Goal: Navigation & Orientation: Find specific page/section

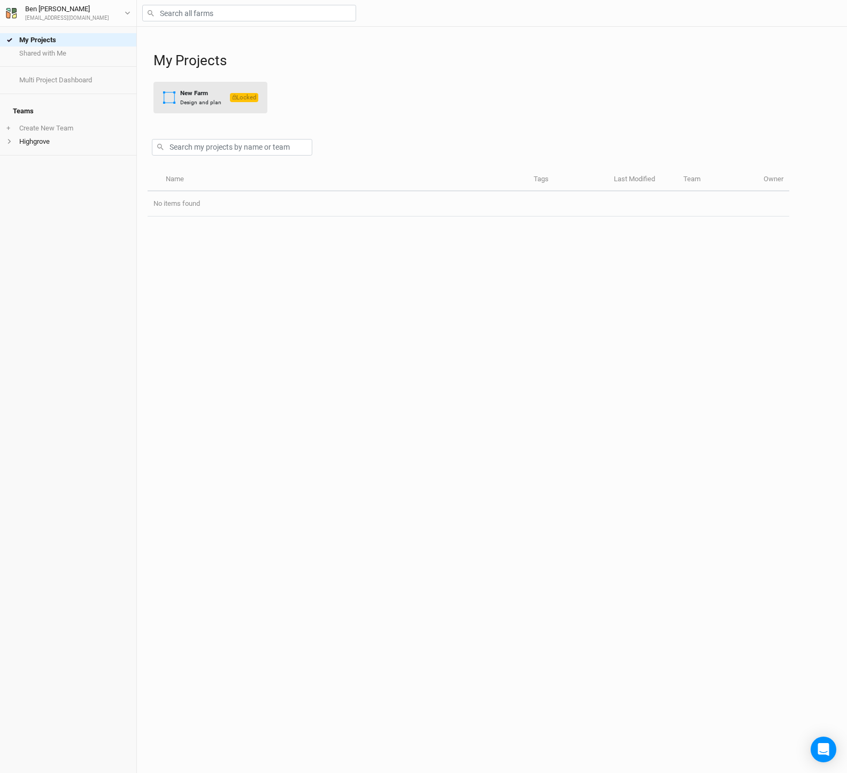
click at [200, 94] on div "New Farm" at bounding box center [200, 93] width 41 height 9
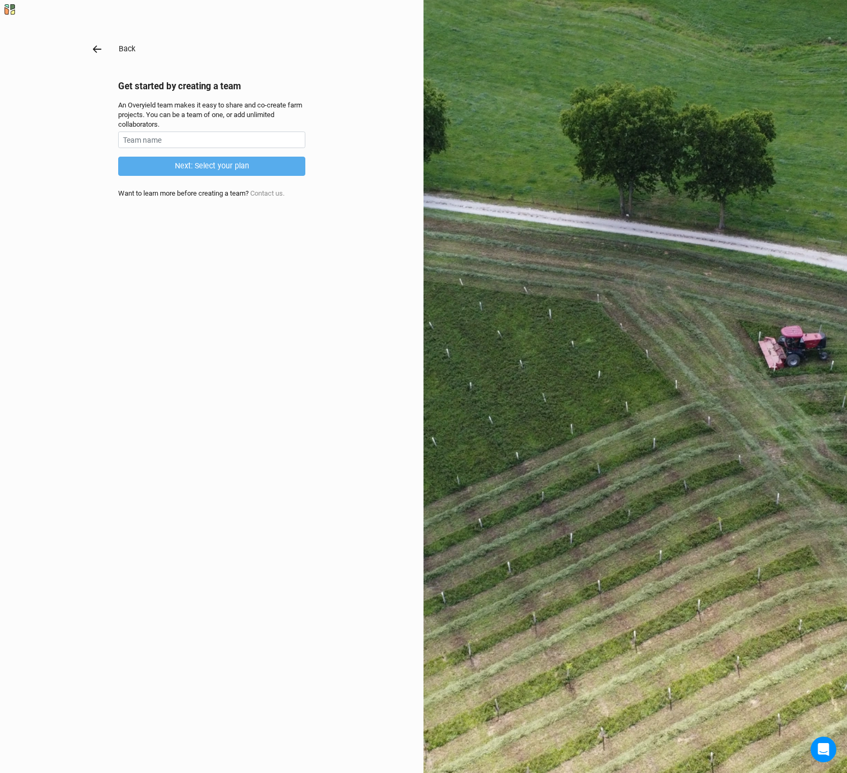
click at [94, 53] on icon "button" at bounding box center [97, 49] width 12 height 12
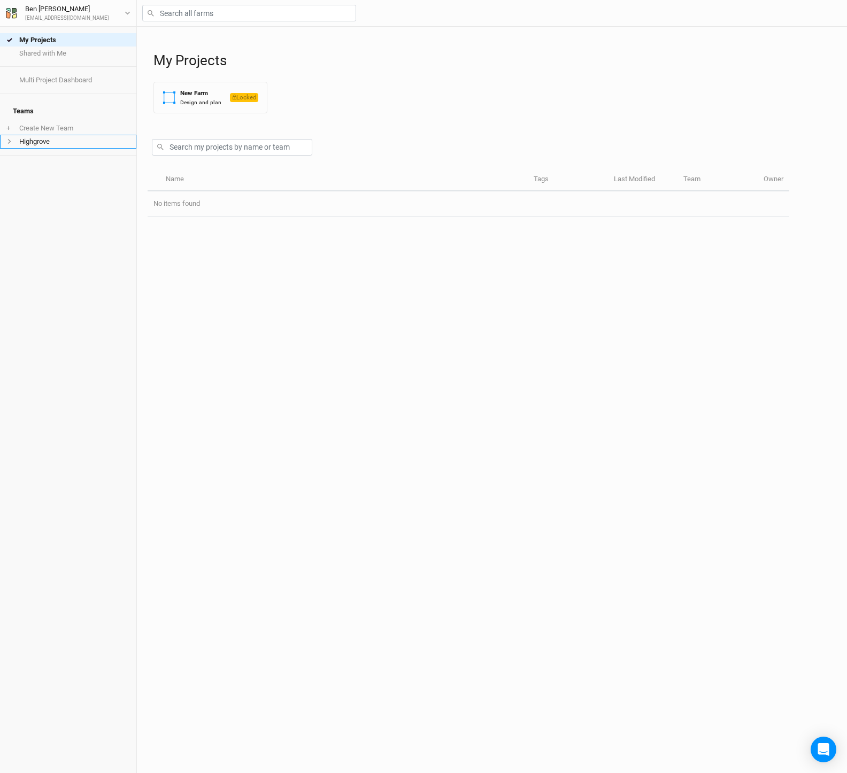
click at [45, 139] on li "Highgrove" at bounding box center [68, 141] width 136 height 13
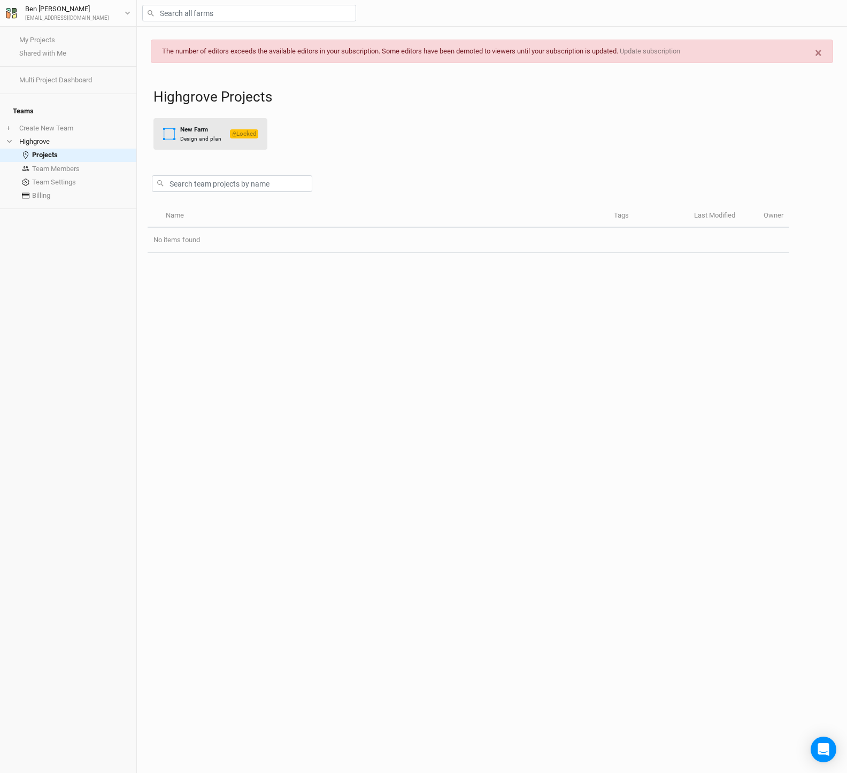
click at [189, 137] on div "Design and plan" at bounding box center [200, 139] width 41 height 8
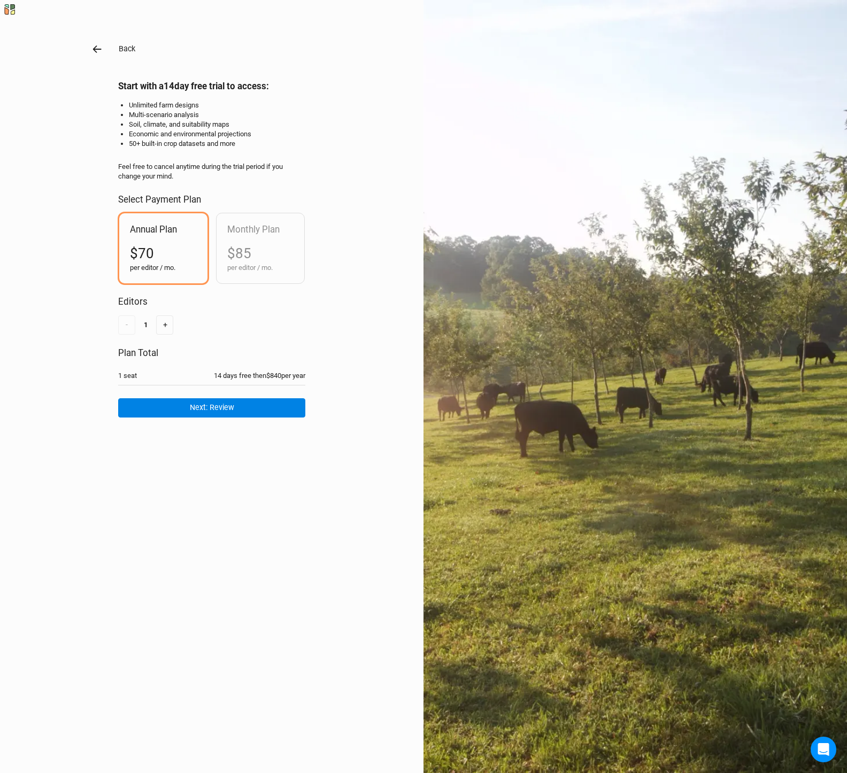
click at [98, 49] on icon "button" at bounding box center [97, 48] width 9 height 7
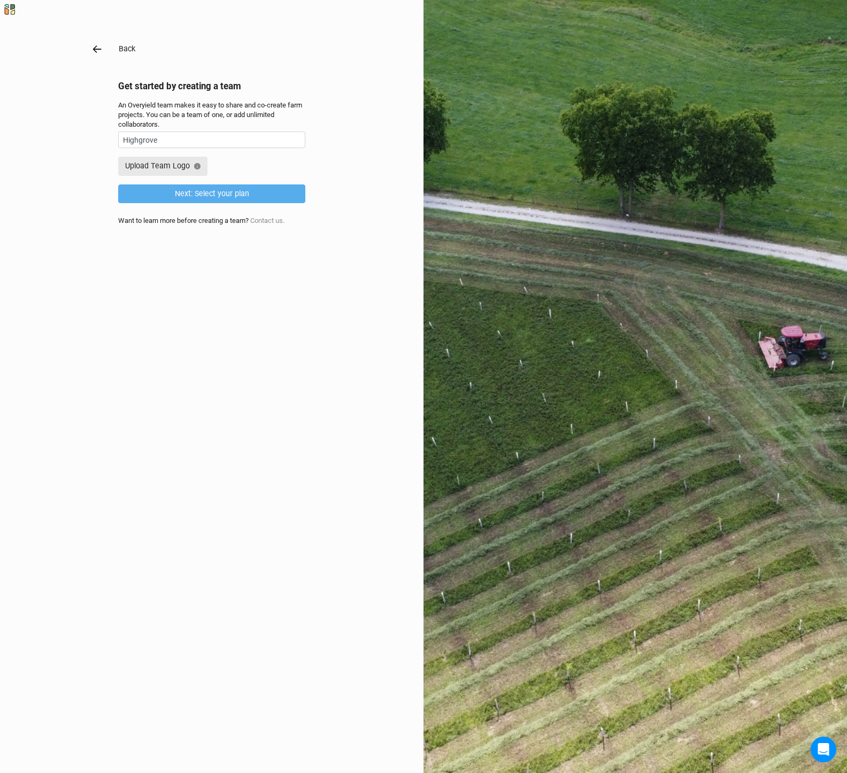
click at [97, 47] on icon "button" at bounding box center [97, 49] width 12 height 12
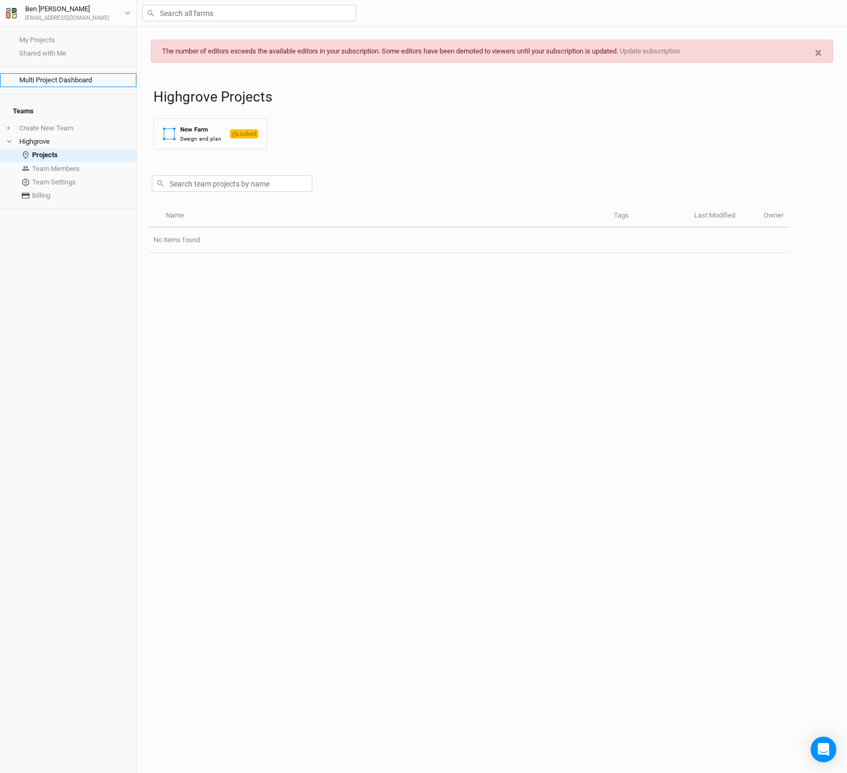
click at [36, 81] on link "Multi Project Dashboard" at bounding box center [68, 79] width 136 height 13
click at [191, 143] on button "New Farm Design and plan Locked" at bounding box center [210, 134] width 114 height 32
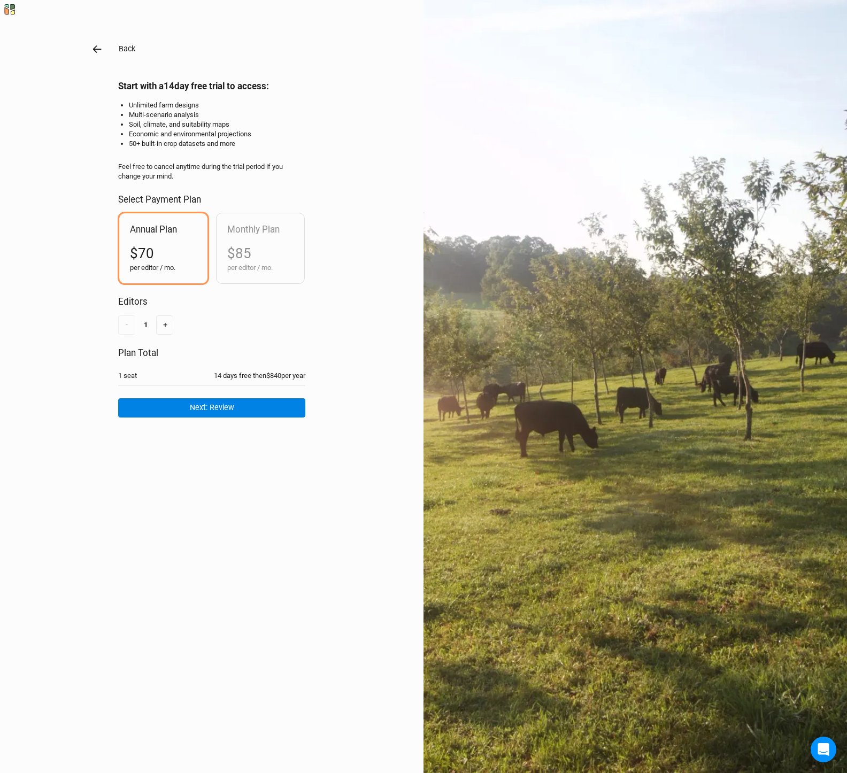
click at [95, 50] on icon "button" at bounding box center [97, 49] width 12 height 12
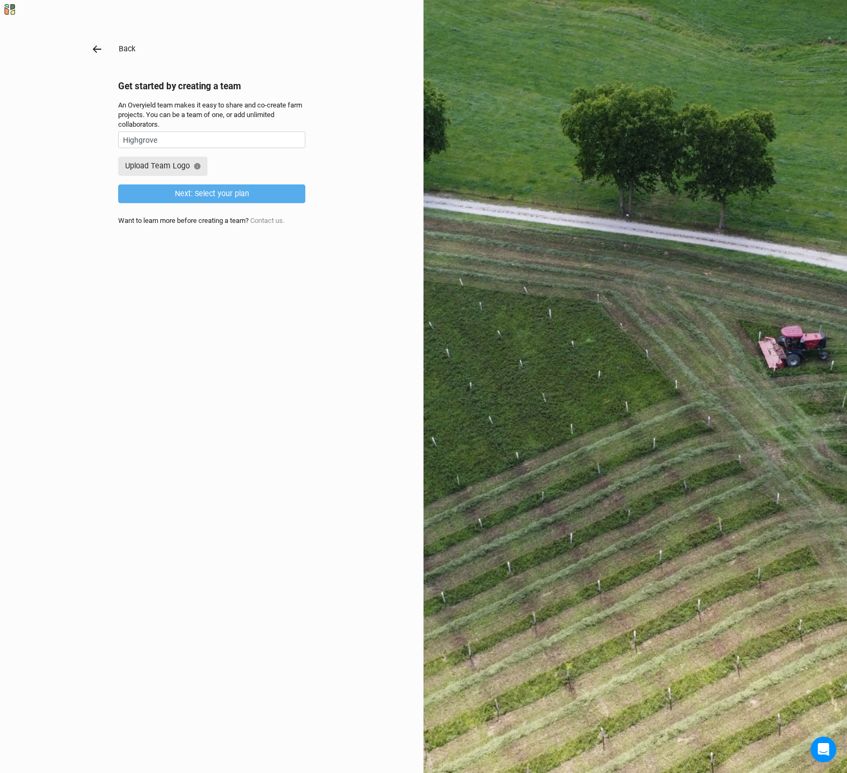
click at [95, 50] on icon "button" at bounding box center [97, 49] width 12 height 12
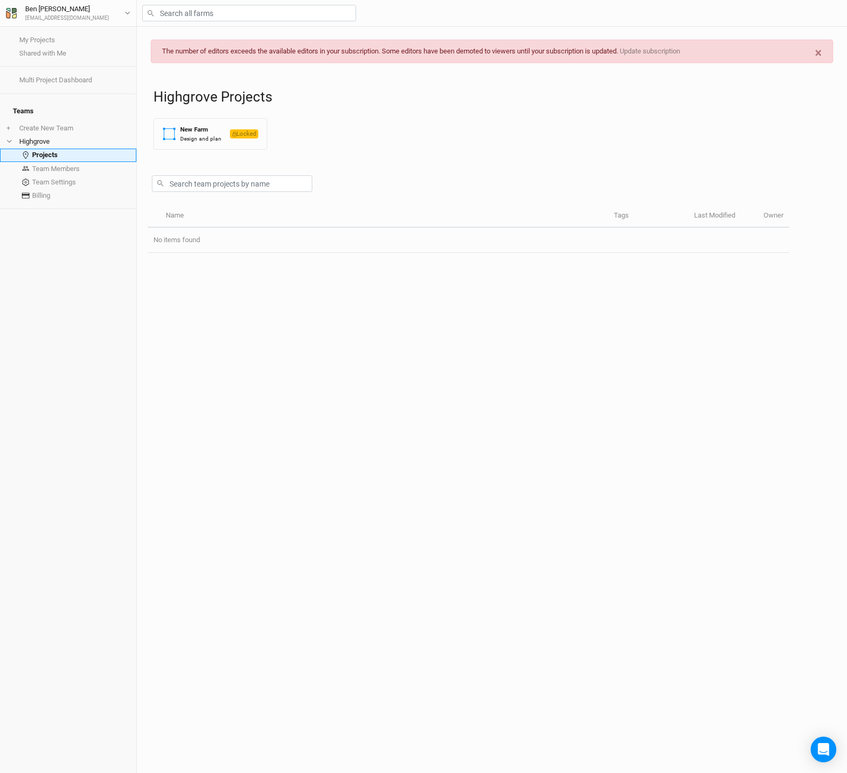
click at [32, 149] on link "Projects" at bounding box center [68, 155] width 136 height 13
click at [56, 41] on link "My Projects" at bounding box center [68, 39] width 136 height 13
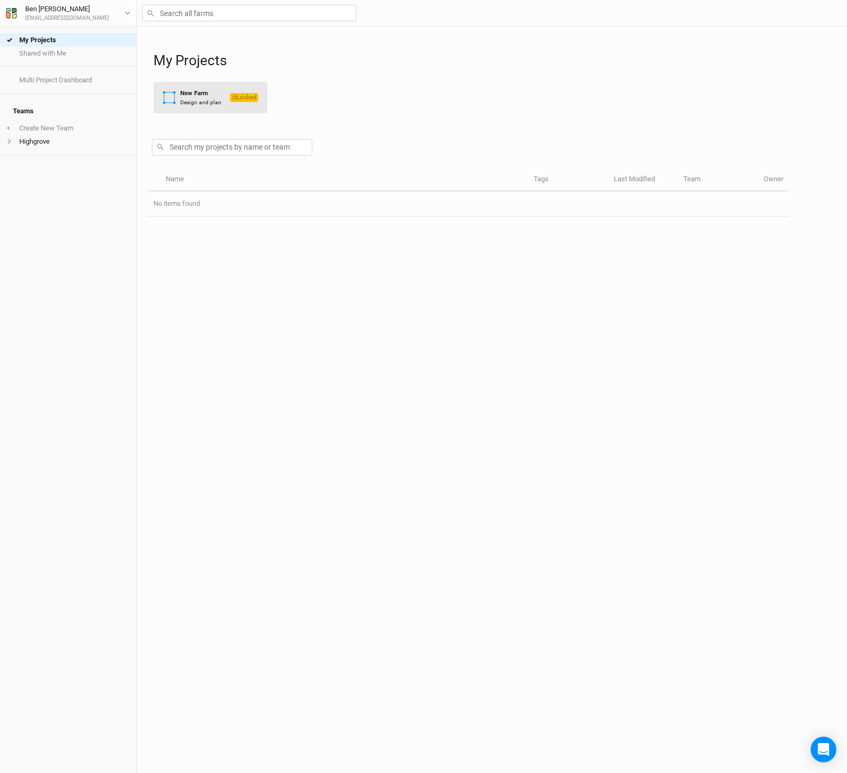
click at [189, 97] on div "New Farm" at bounding box center [200, 93] width 41 height 9
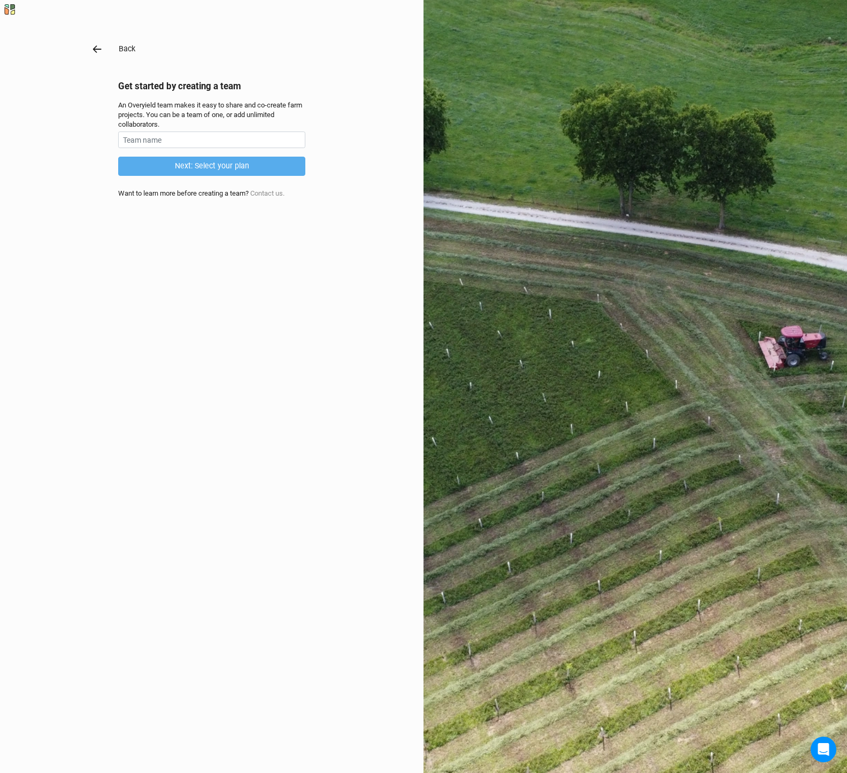
click at [95, 45] on icon "button" at bounding box center [97, 49] width 12 height 12
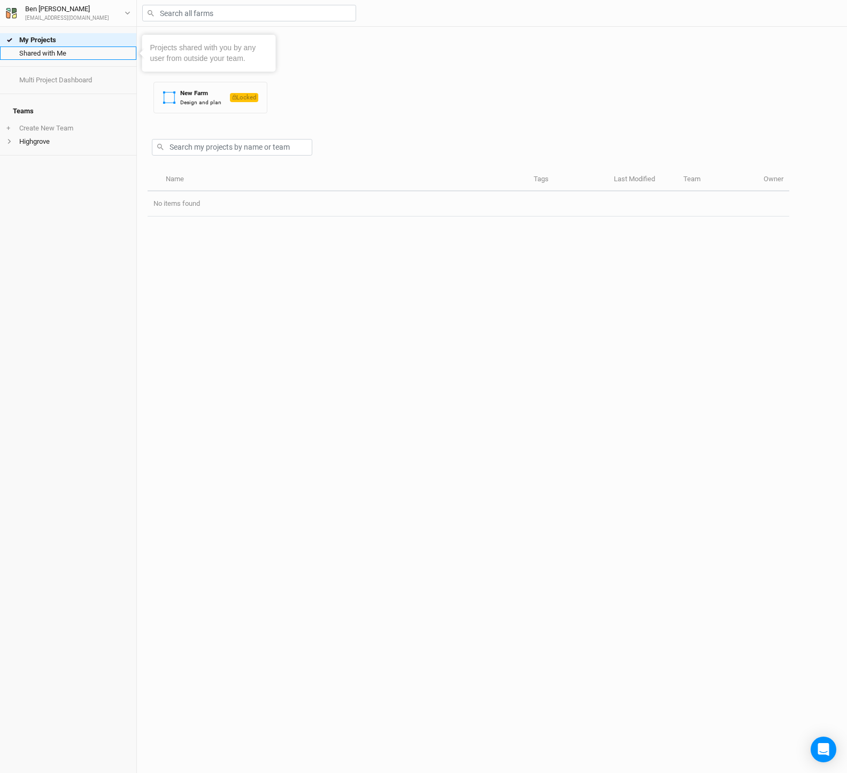
click at [65, 58] on link "Shared with Me" at bounding box center [68, 53] width 136 height 13
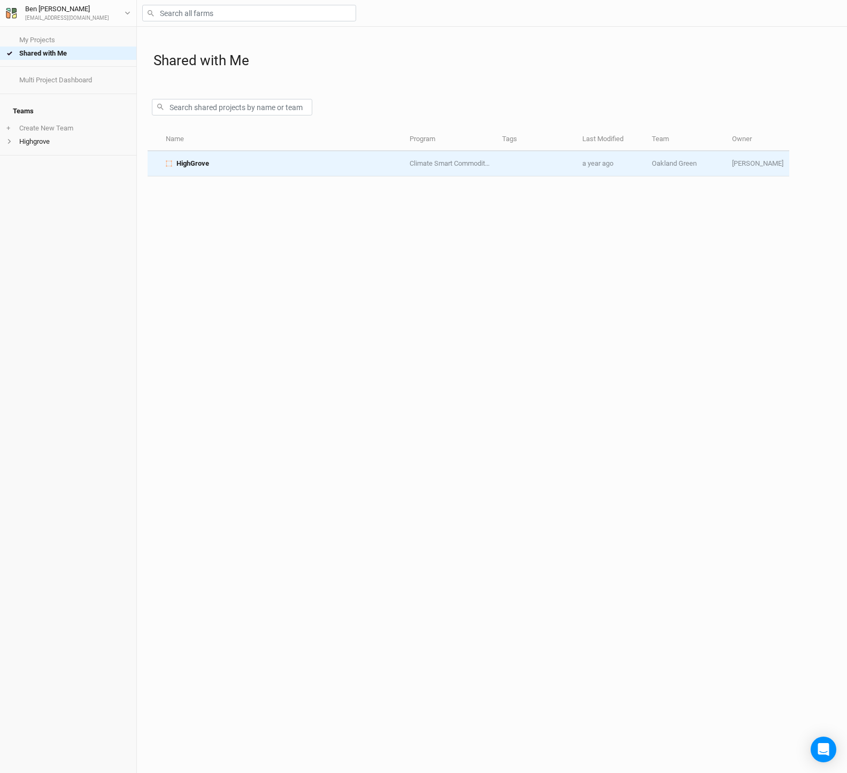
click at [203, 164] on span "HighGrove" at bounding box center [192, 164] width 33 height 10
